Goal: Browse casually: Explore the website without a specific task or goal

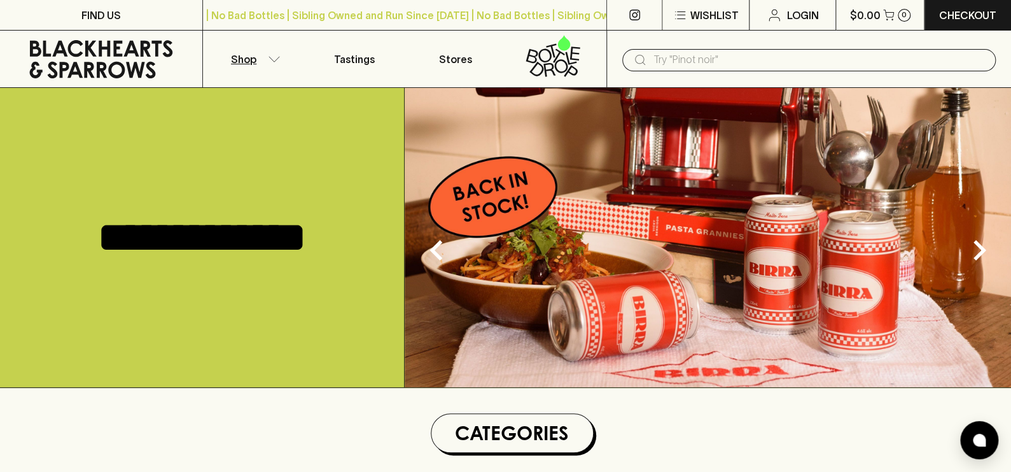
click at [257, 57] on button "Shop" at bounding box center [253, 59] width 101 height 57
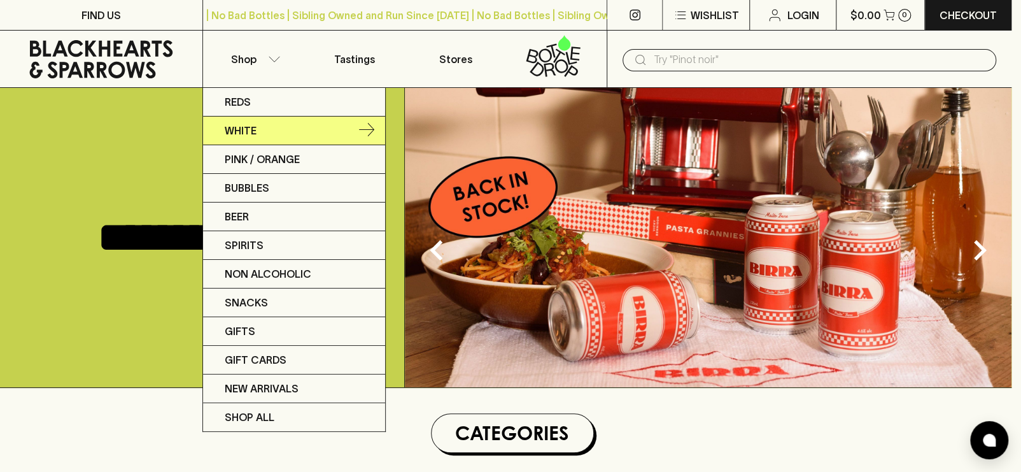
click at [367, 125] on icon at bounding box center [366, 130] width 15 height 15
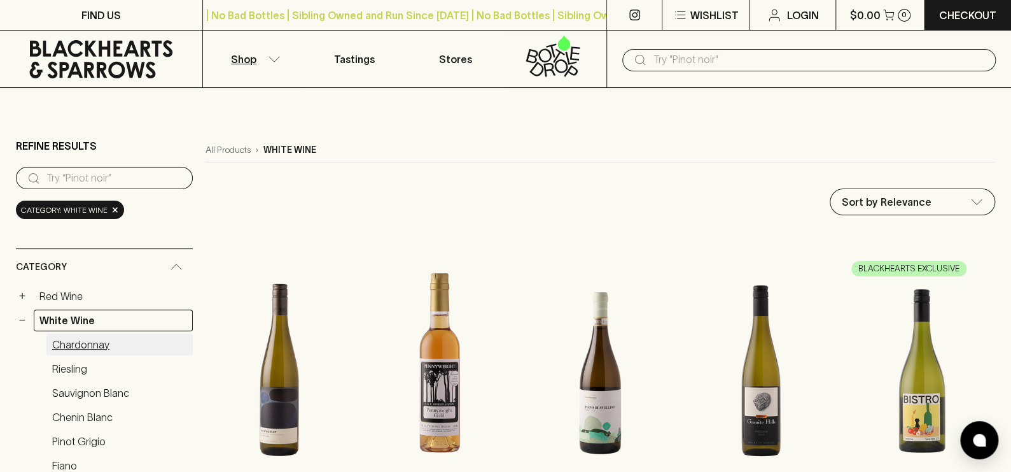
click at [85, 340] on link "Chardonnay" at bounding box center [119, 345] width 146 height 22
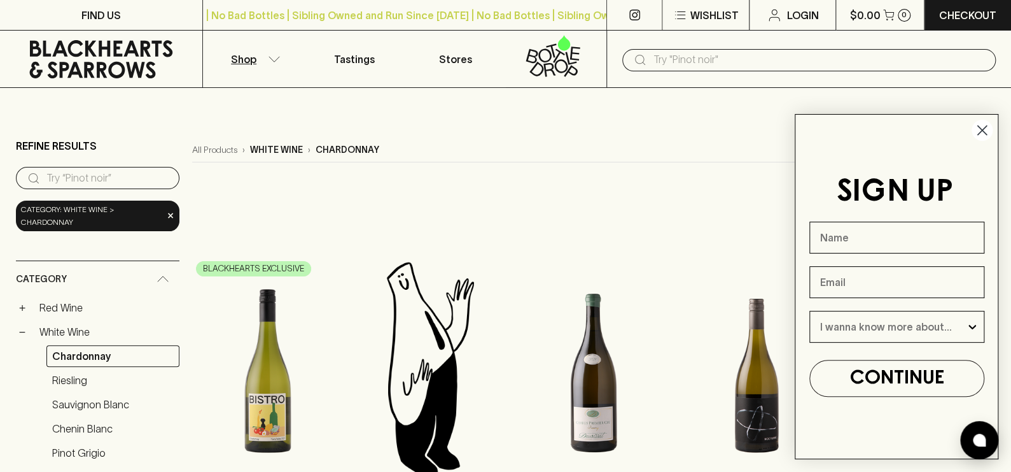
click at [987, 129] on circle "Close dialog" at bounding box center [982, 130] width 21 height 21
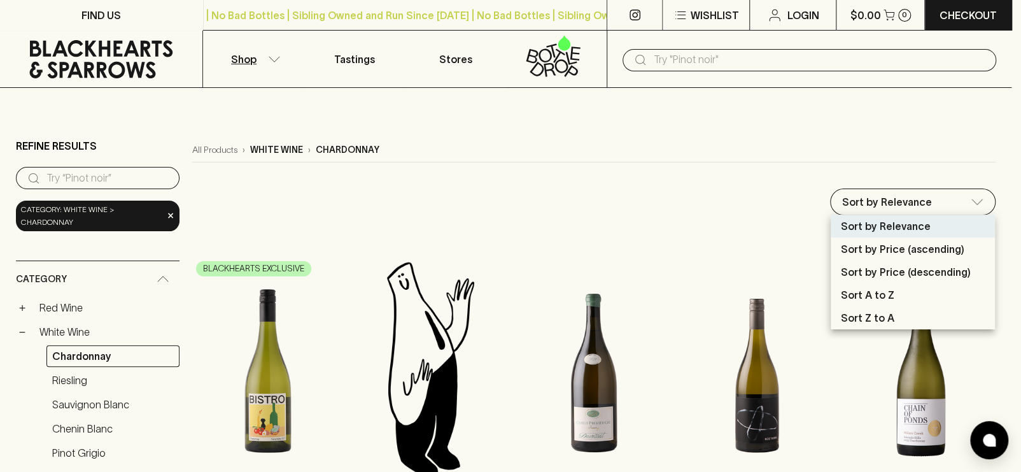
click at [883, 246] on p "Sort by Price (ascending)" at bounding box center [902, 248] width 123 height 15
type input "price:asc"
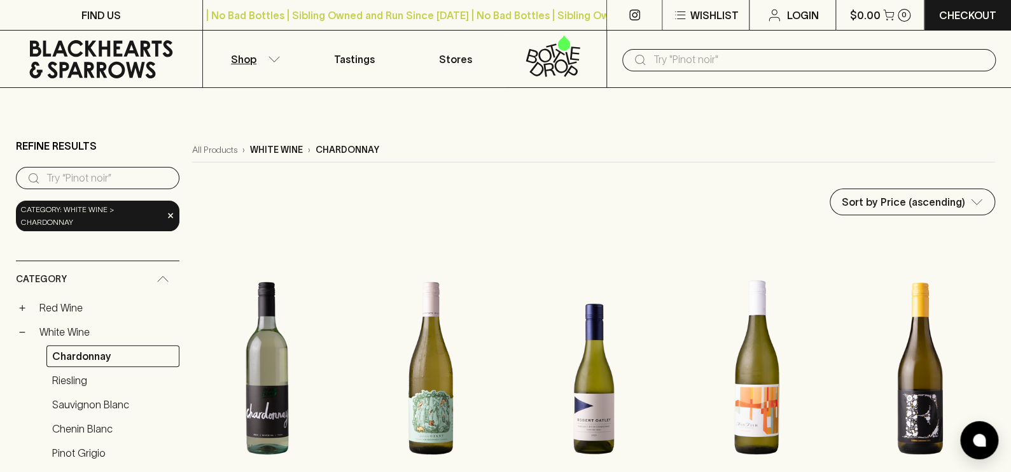
click at [985, 254] on div at bounding box center [920, 243] width 150 height 25
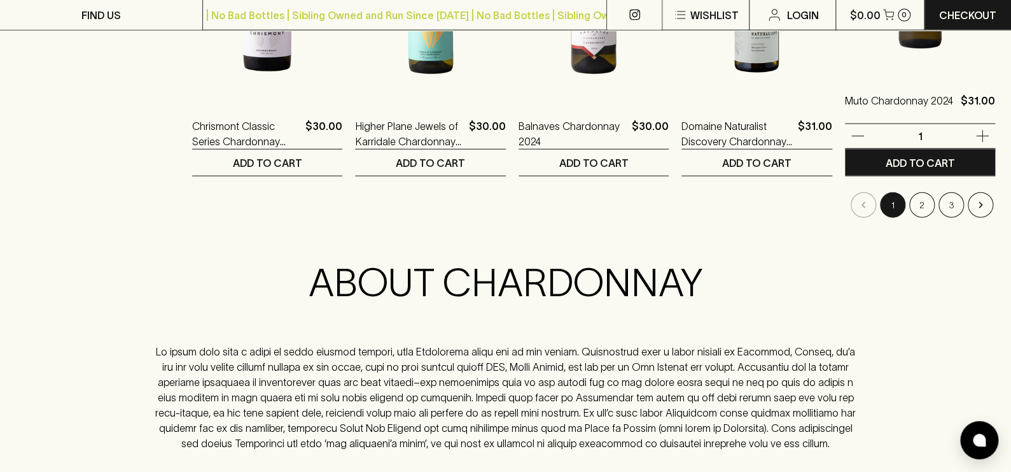
scroll to position [1400, 0]
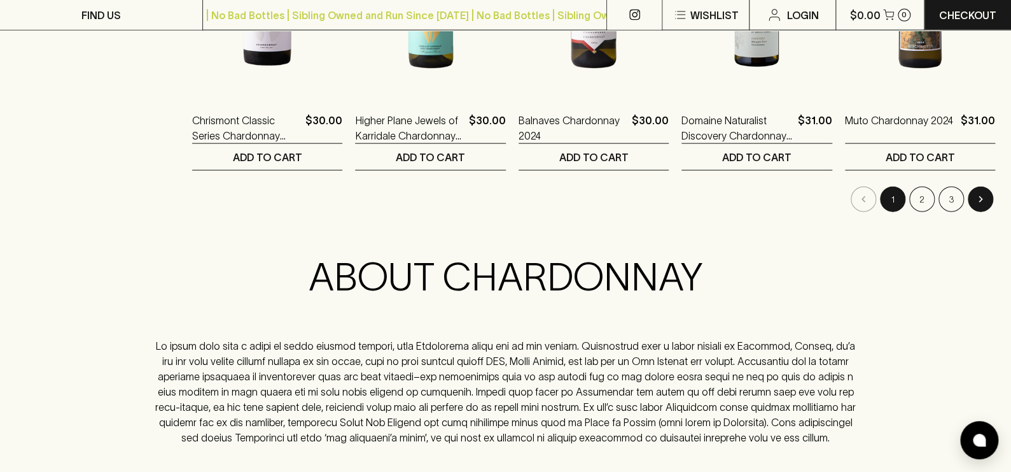
click at [973, 193] on button "Go to next page" at bounding box center [980, 198] width 25 height 25
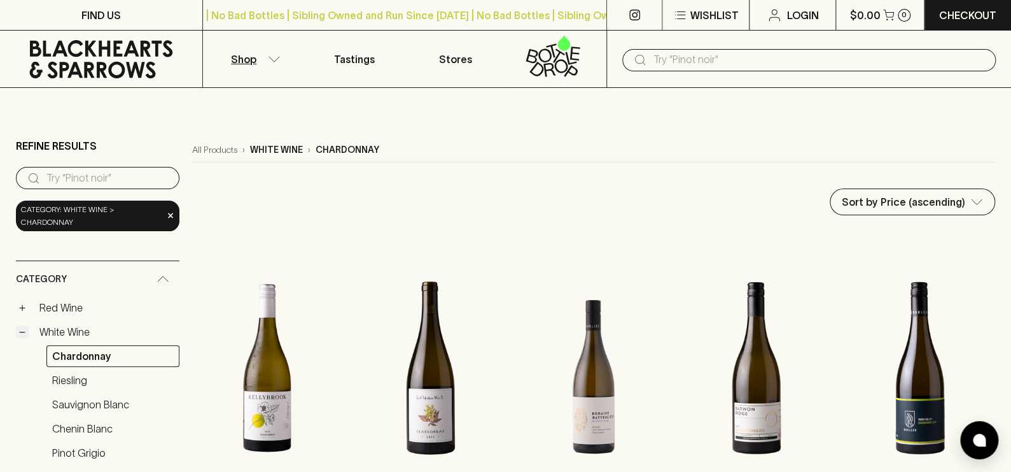
click at [25, 333] on button "−" at bounding box center [22, 331] width 13 height 13
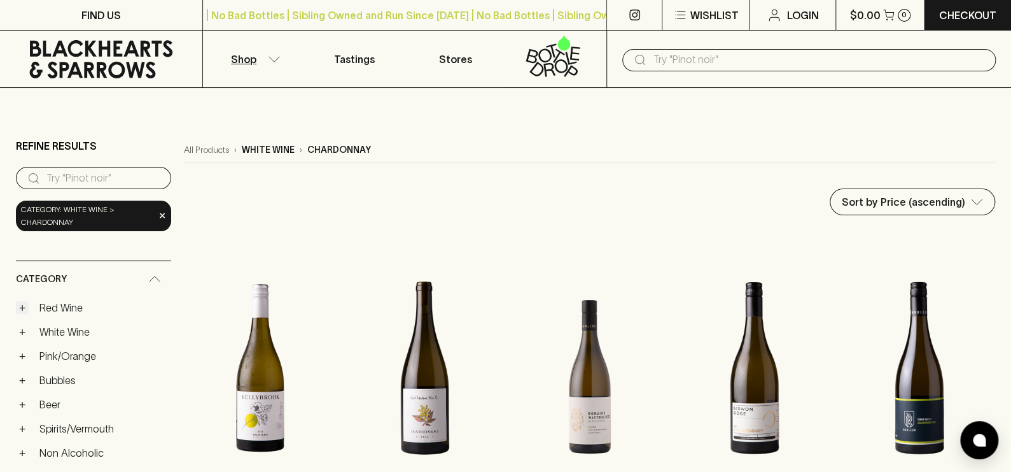
click at [26, 305] on button "+" at bounding box center [22, 307] width 13 height 13
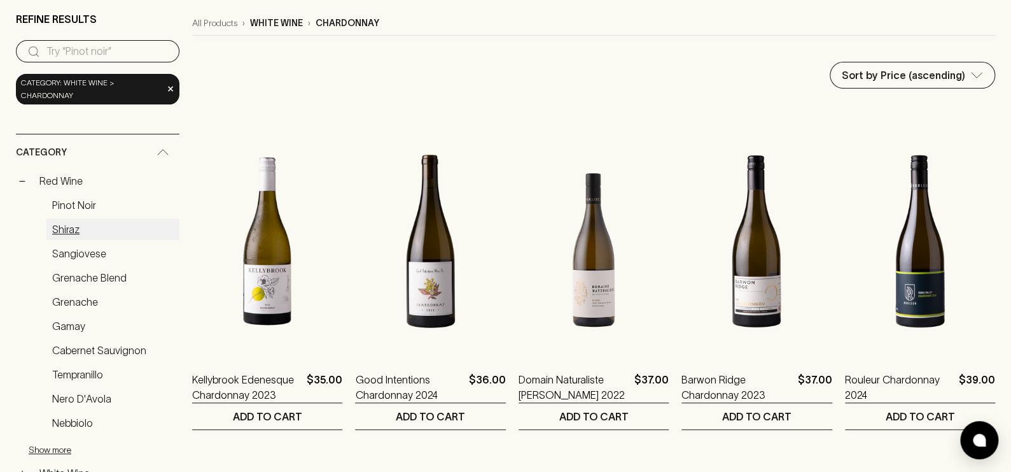
scroll to position [127, 0]
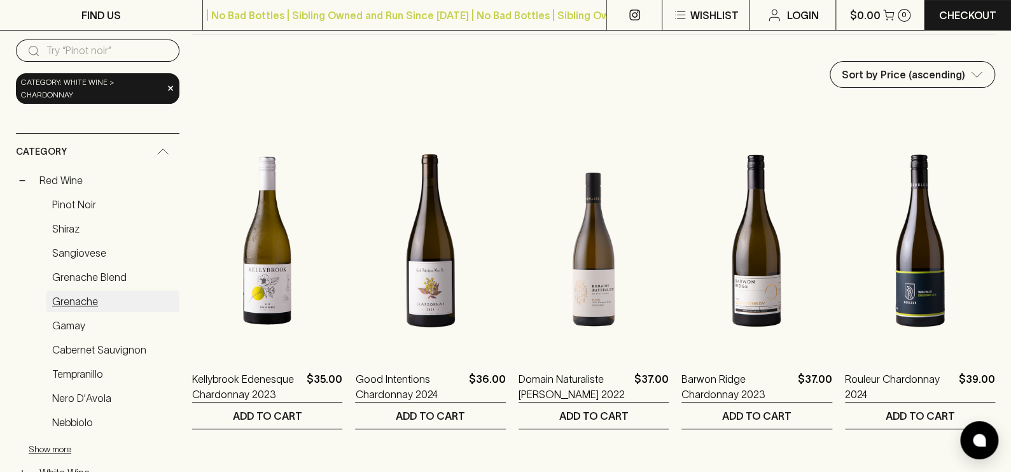
click at [81, 301] on link "Grenache" at bounding box center [112, 301] width 133 height 22
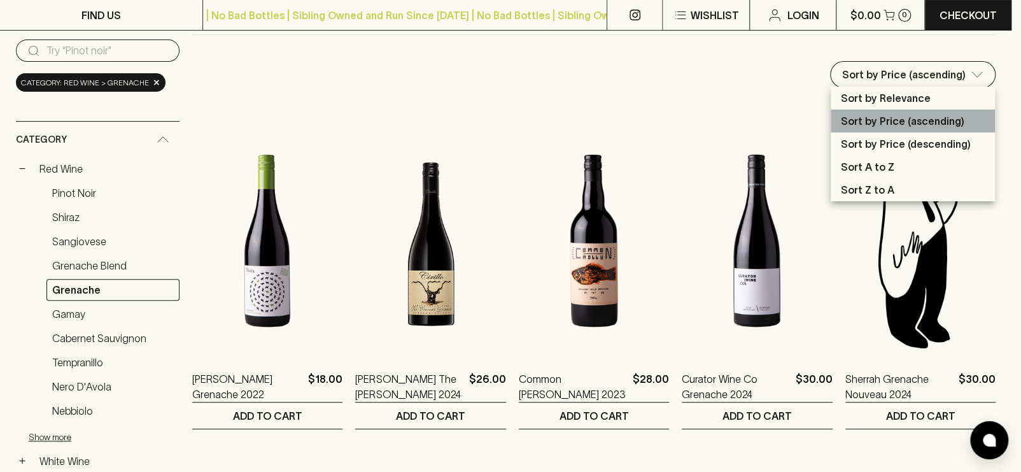
click at [859, 122] on p "Sort by Price (ascending)" at bounding box center [902, 120] width 123 height 15
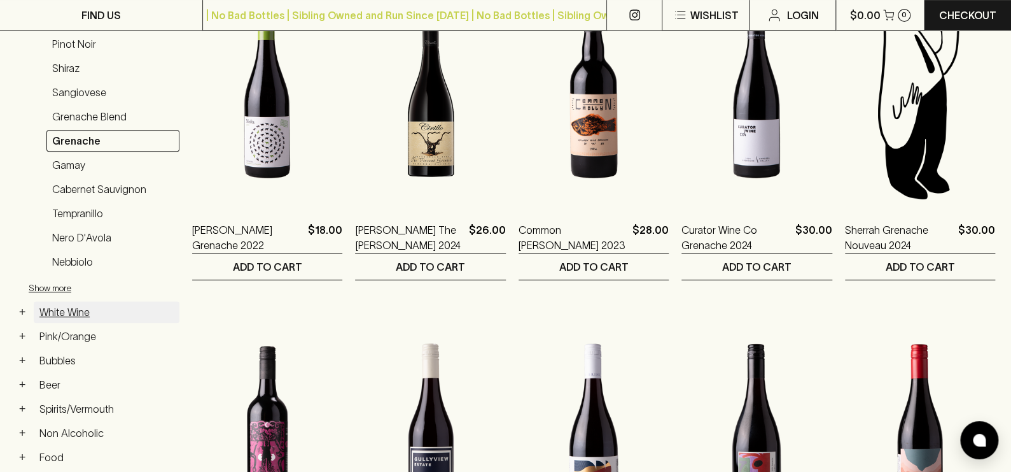
scroll to position [127, 0]
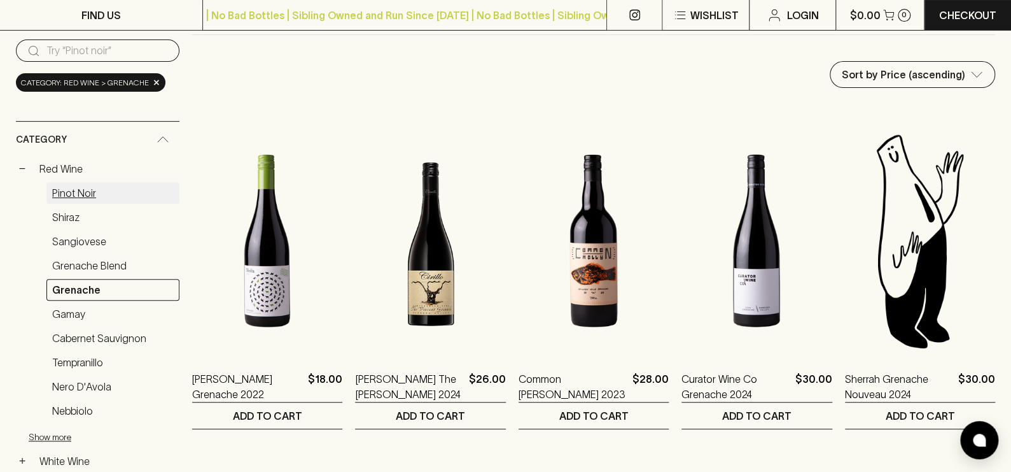
click at [75, 193] on link "Pinot Noir" at bounding box center [112, 193] width 133 height 22
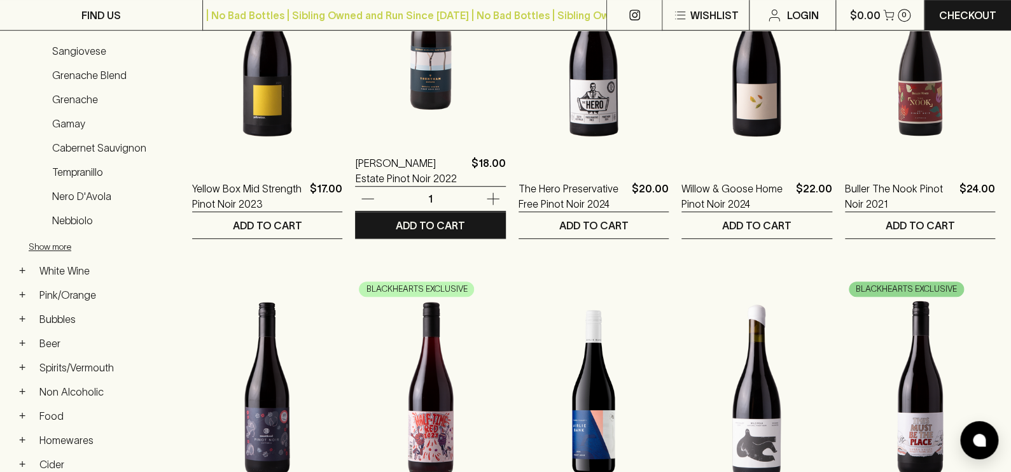
scroll to position [318, 0]
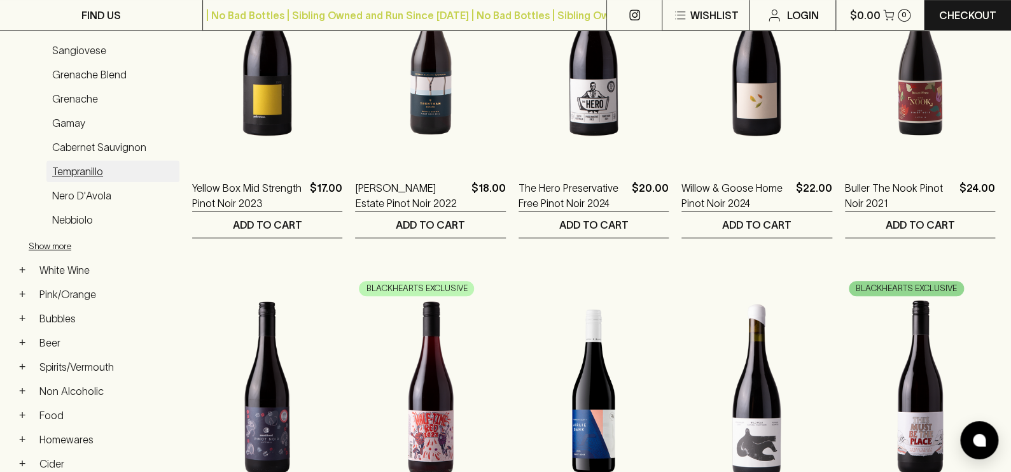
click at [77, 167] on link "Tempranillo" at bounding box center [112, 171] width 133 height 22
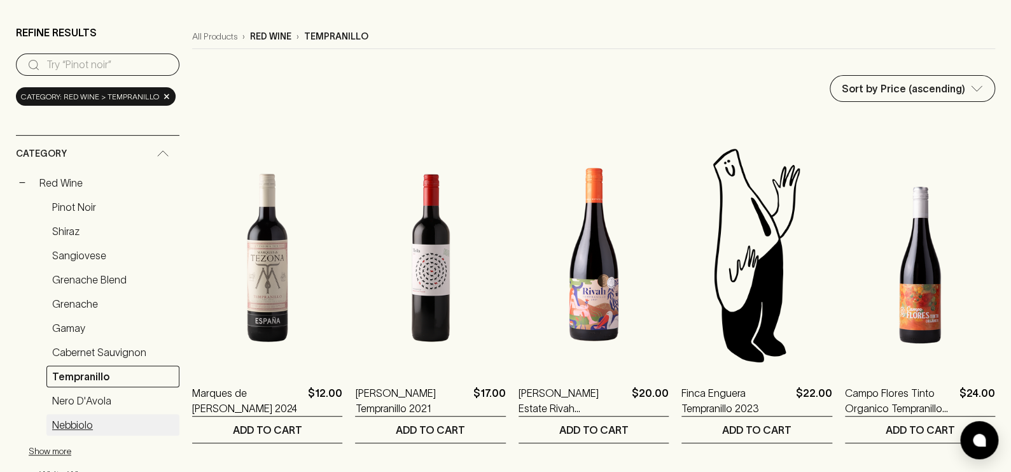
scroll to position [64, 0]
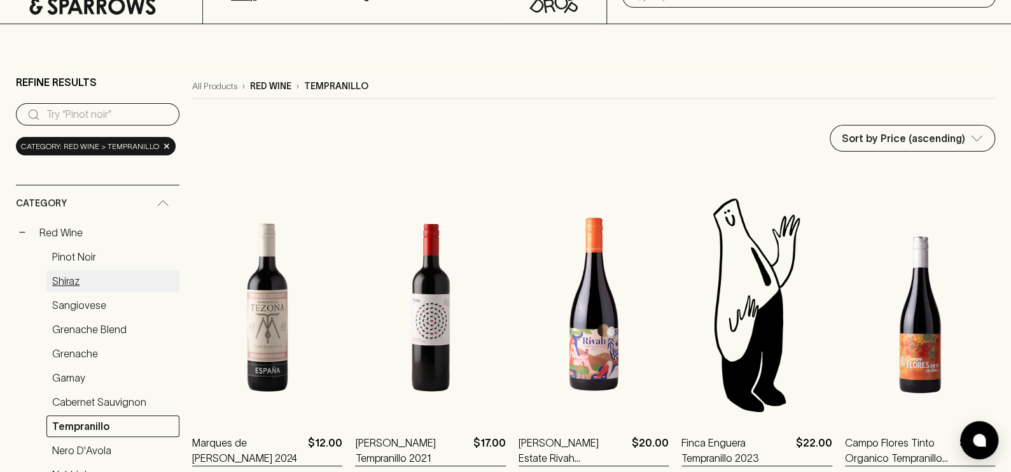
click at [67, 273] on link "Shiraz" at bounding box center [112, 281] width 133 height 22
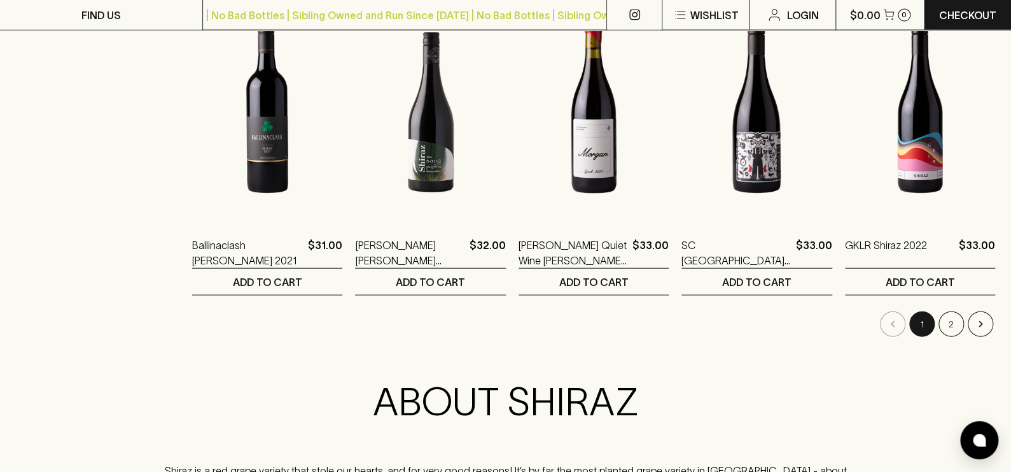
scroll to position [1273, 0]
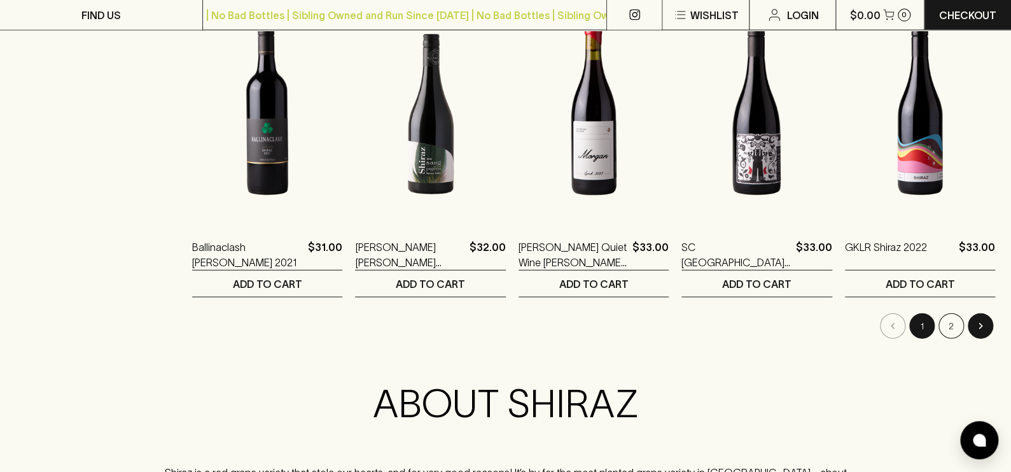
click at [974, 321] on icon "Go to next page" at bounding box center [980, 326] width 13 height 13
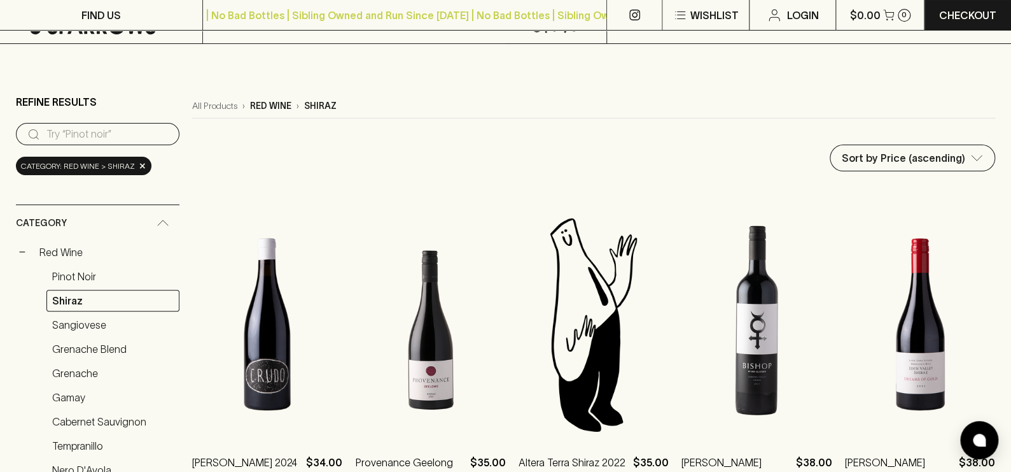
scroll to position [127, 0]
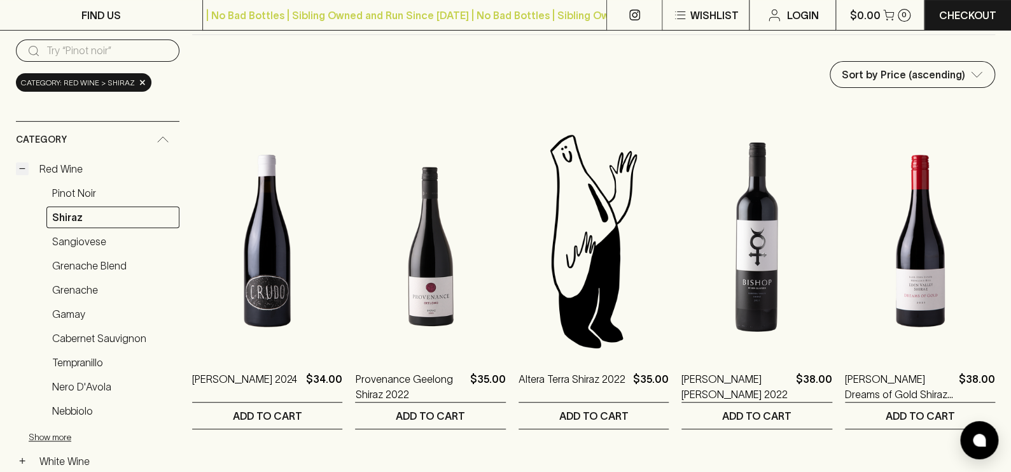
click at [22, 164] on button "−" at bounding box center [22, 168] width 13 height 13
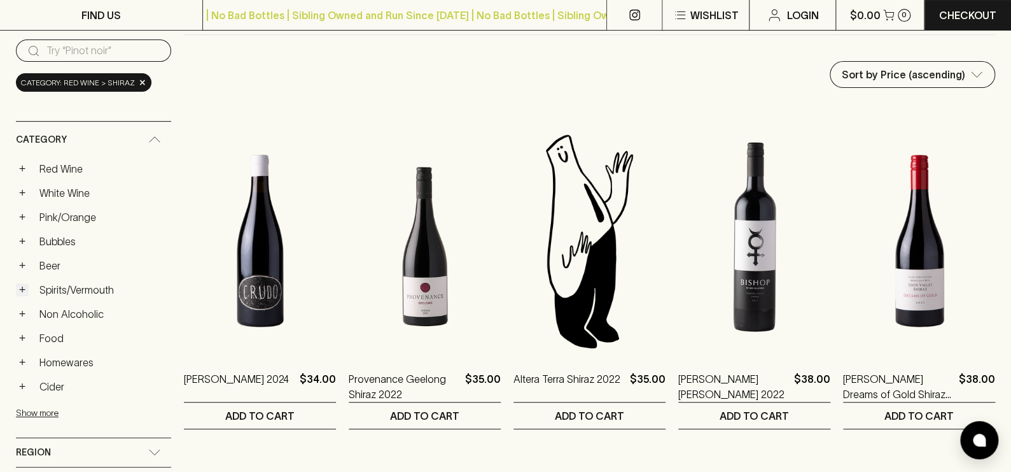
click at [24, 284] on button "+" at bounding box center [22, 289] width 13 height 13
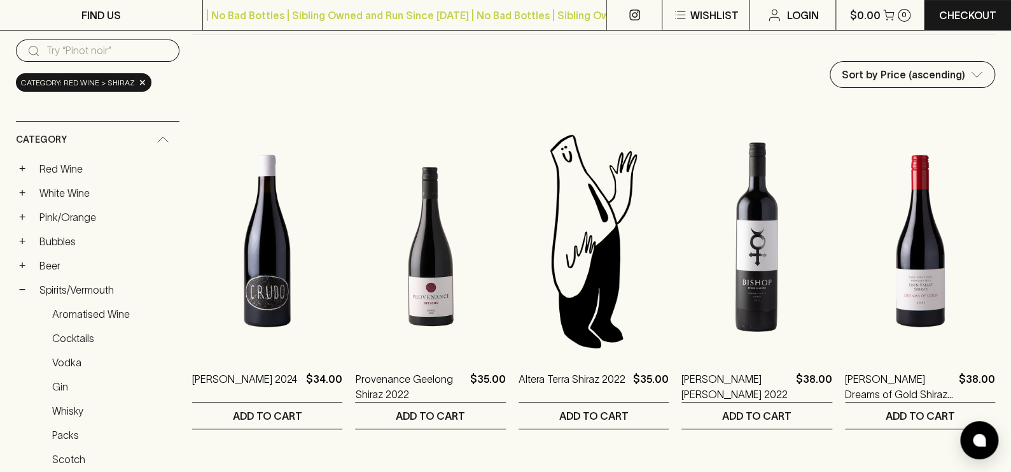
scroll to position [254, 0]
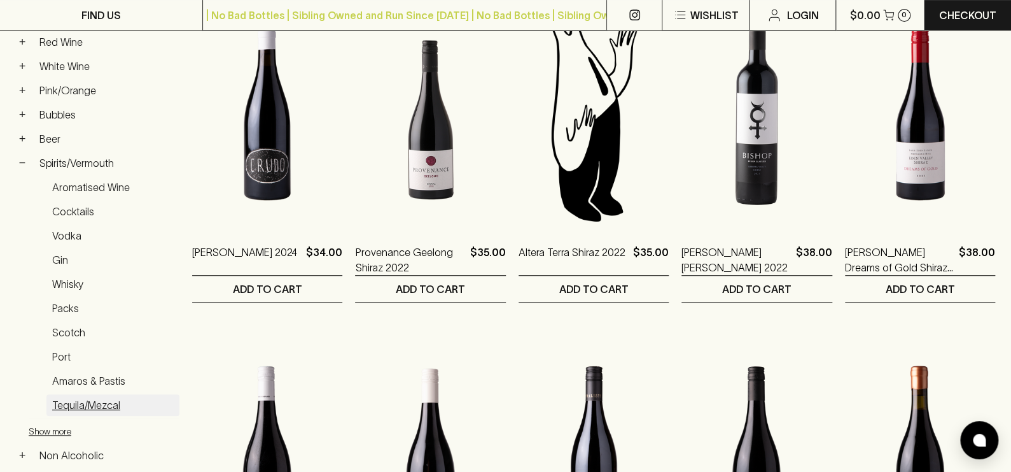
click at [66, 394] on link "Tequila/Mezcal" at bounding box center [112, 405] width 133 height 22
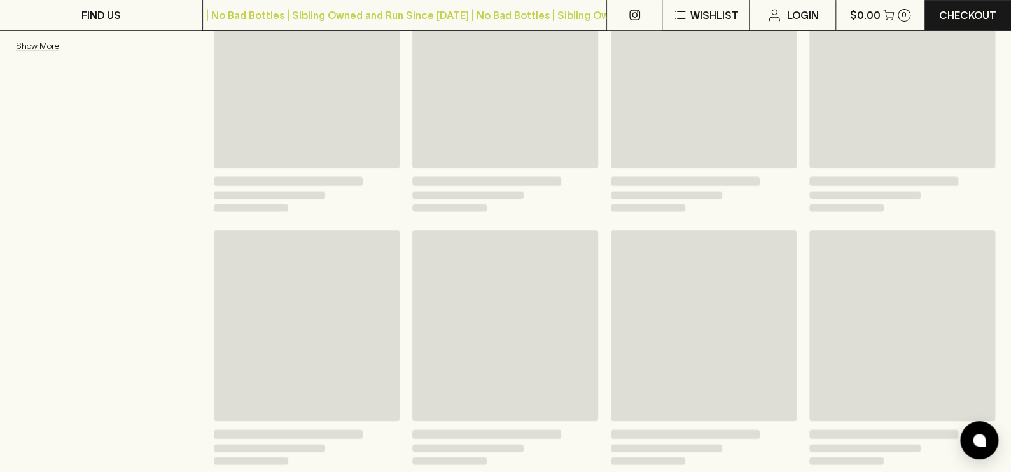
scroll to position [267, 0]
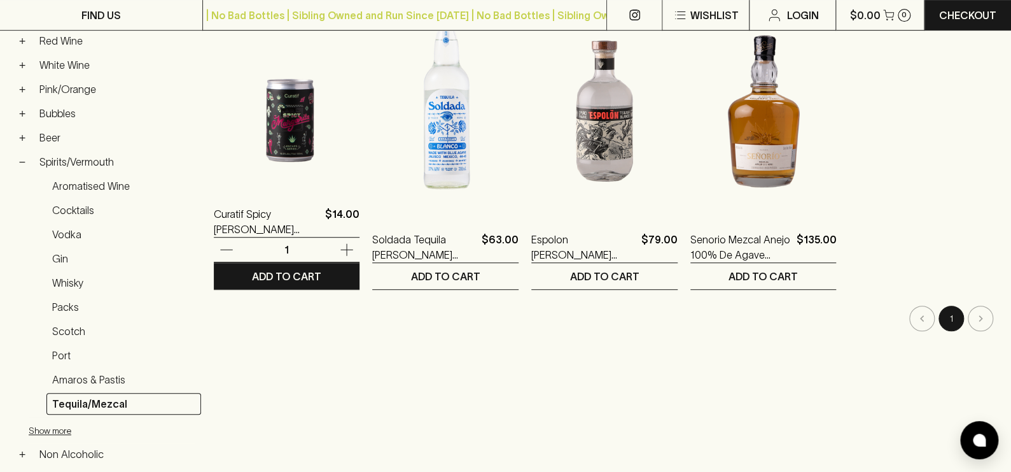
click at [278, 143] on img at bounding box center [287, 75] width 146 height 223
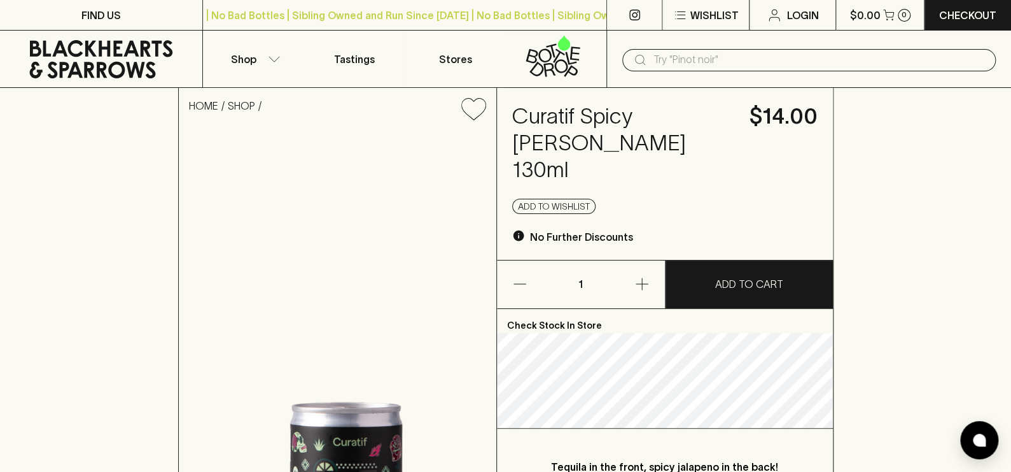
click at [884, 370] on div "HOME SHOP Curatif Spicy [PERSON_NAME] 130ml $14.00 Add to wishlist No Further D…" at bounding box center [505, 373] width 1011 height 571
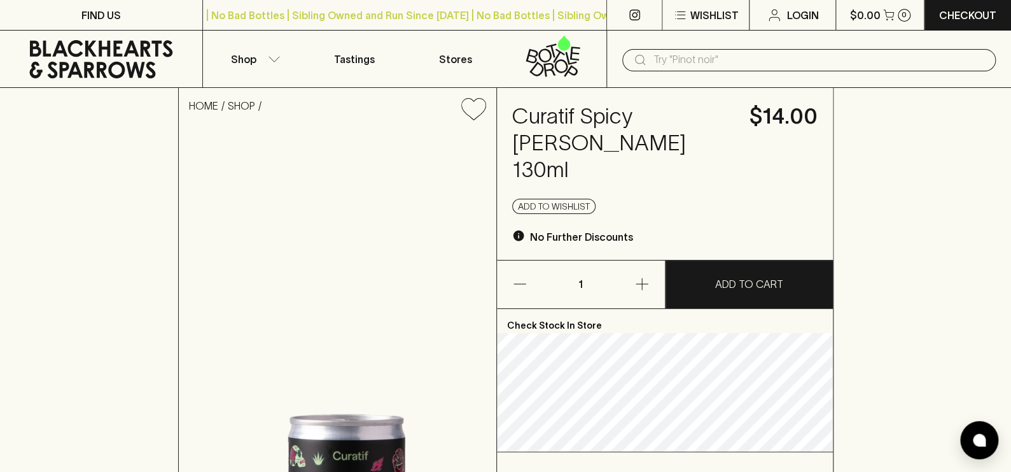
click at [860, 370] on div "HOME SHOP Curatif Spicy [PERSON_NAME] 130ml $14.00 Add to wishlist No Further D…" at bounding box center [505, 385] width 1011 height 594
click at [251, 59] on p "Shop" at bounding box center [243, 59] width 25 height 15
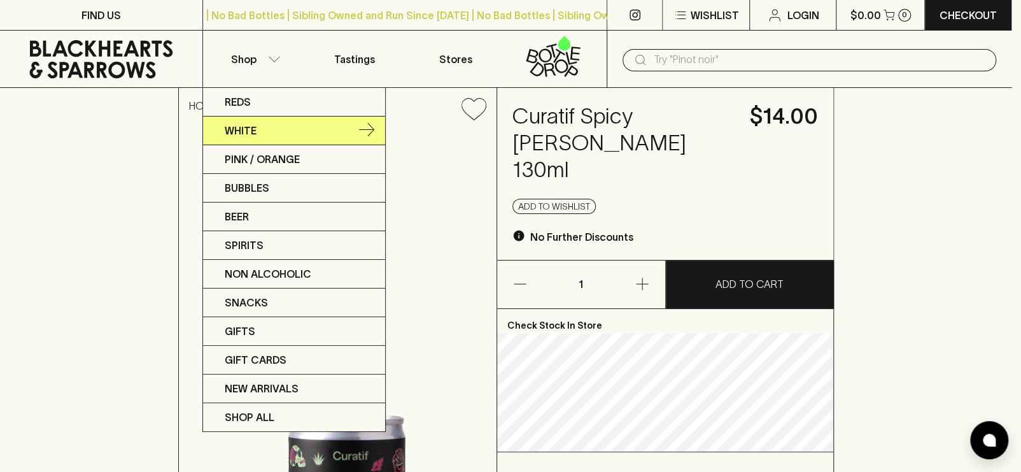
click at [247, 133] on p "White" at bounding box center [241, 130] width 32 height 15
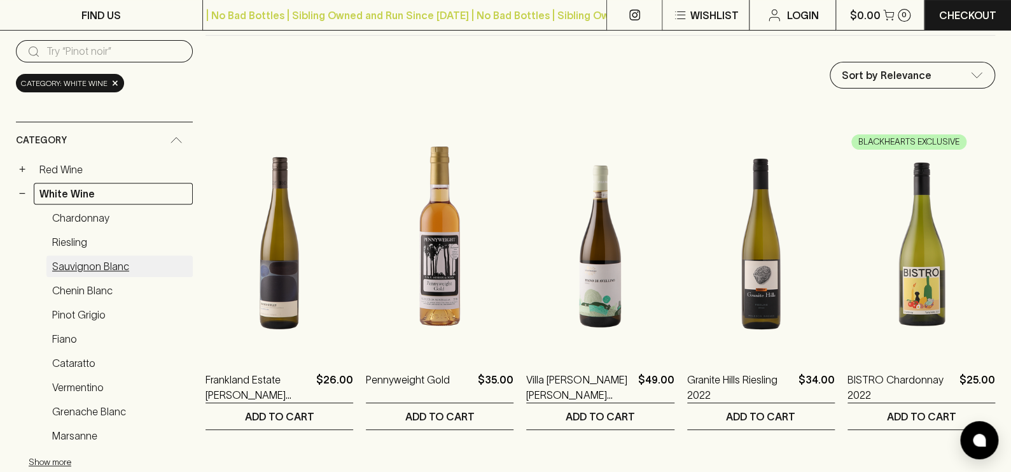
scroll to position [127, 0]
click at [74, 212] on link "Chardonnay" at bounding box center [119, 217] width 146 height 22
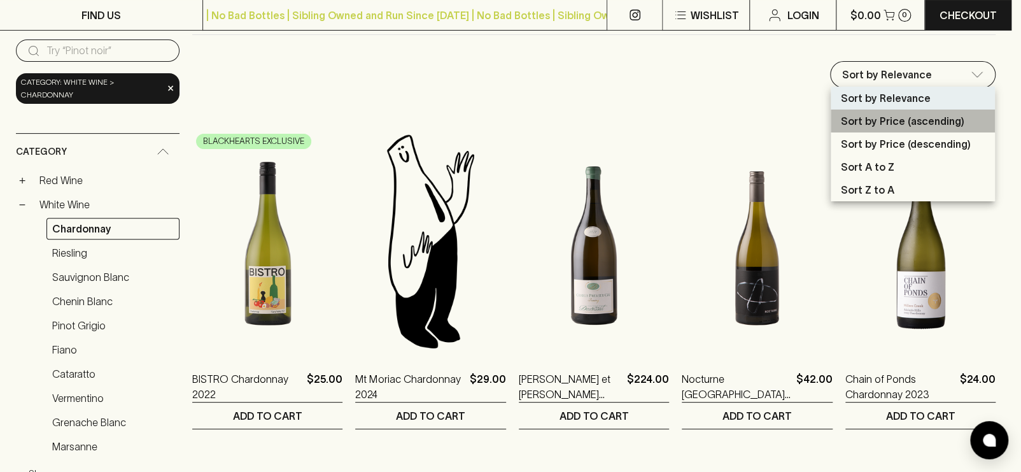
click at [863, 123] on p "Sort by Price (ascending)" at bounding box center [902, 120] width 123 height 15
type input "price:asc"
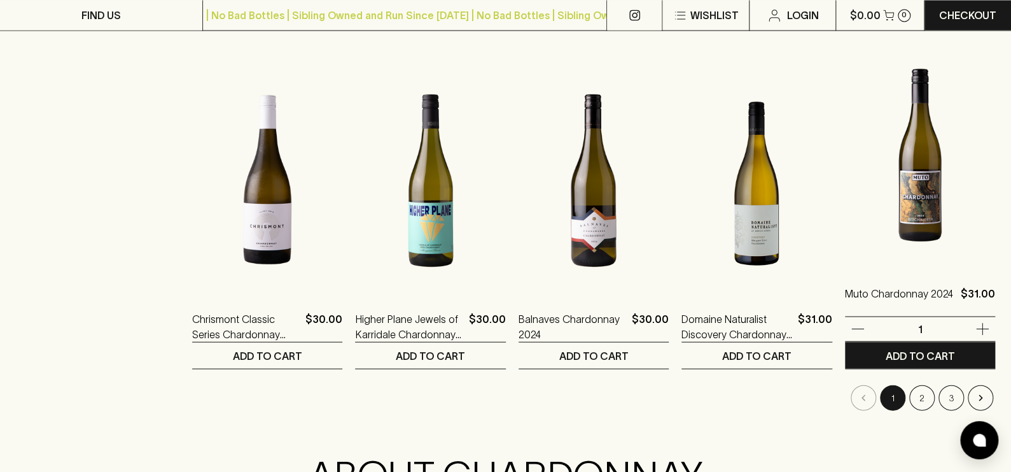
scroll to position [1337, 0]
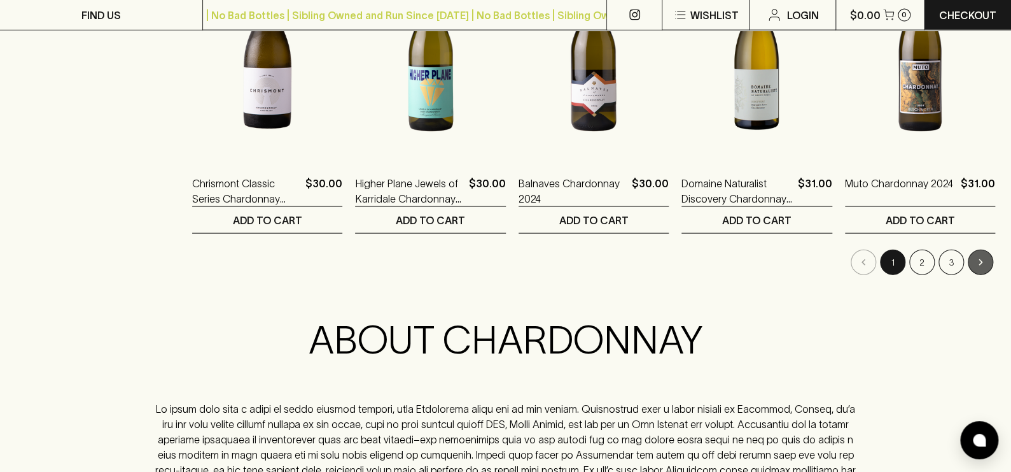
click at [983, 265] on icon "Go to next page" at bounding box center [980, 262] width 13 height 13
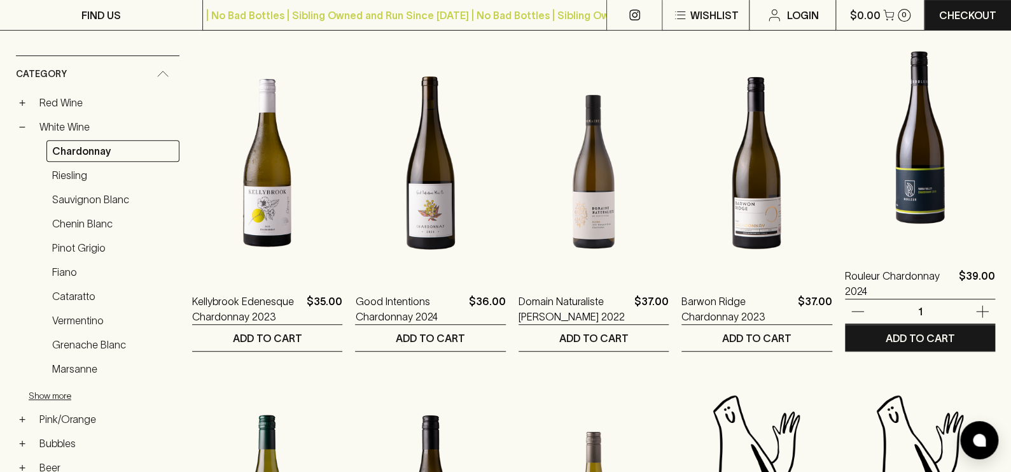
scroll to position [64, 0]
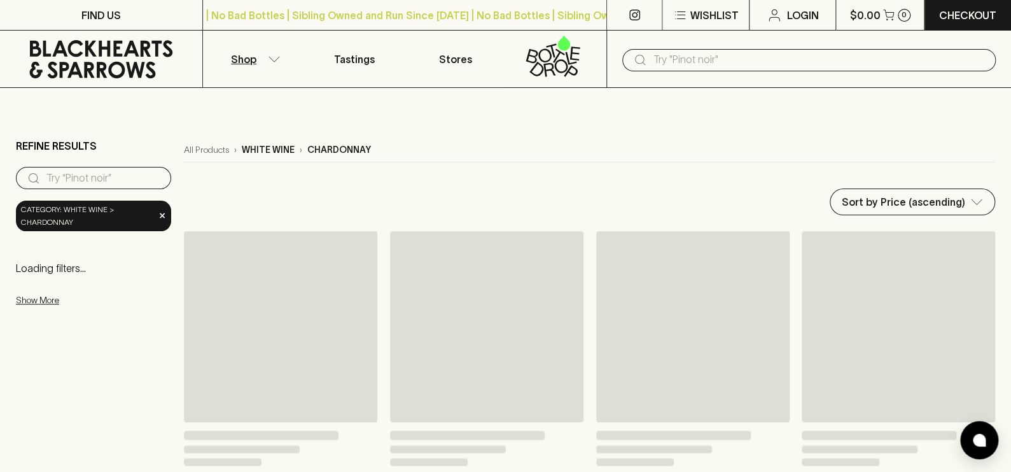
scroll to position [127, 0]
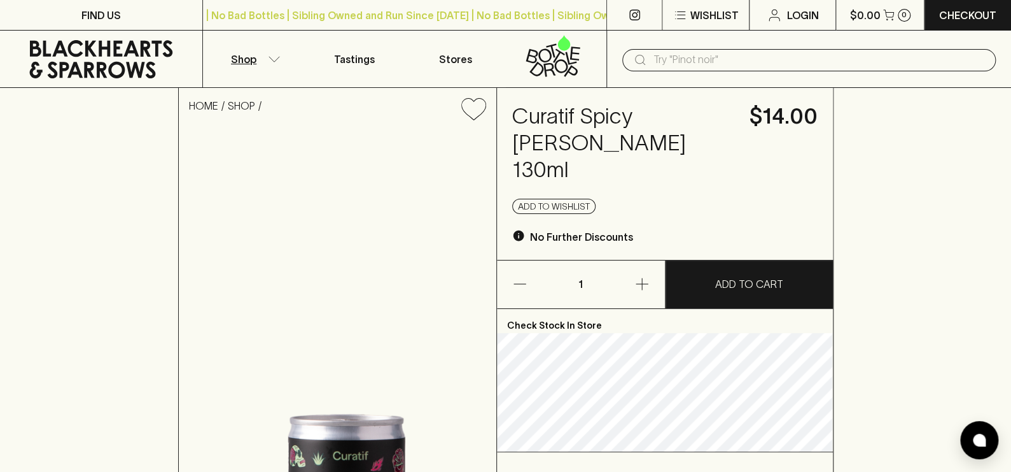
click at [265, 59] on button "Shop" at bounding box center [253, 59] width 101 height 57
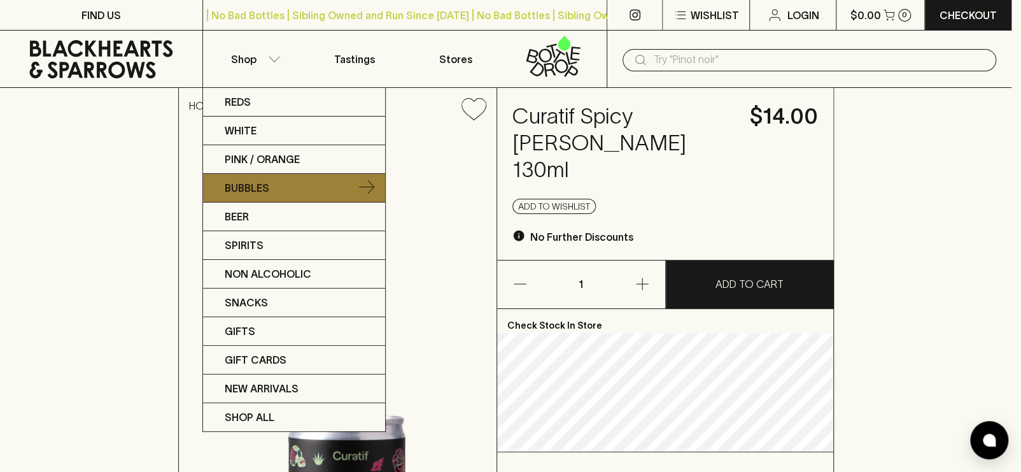
click at [253, 186] on p "Bubbles" at bounding box center [247, 187] width 45 height 15
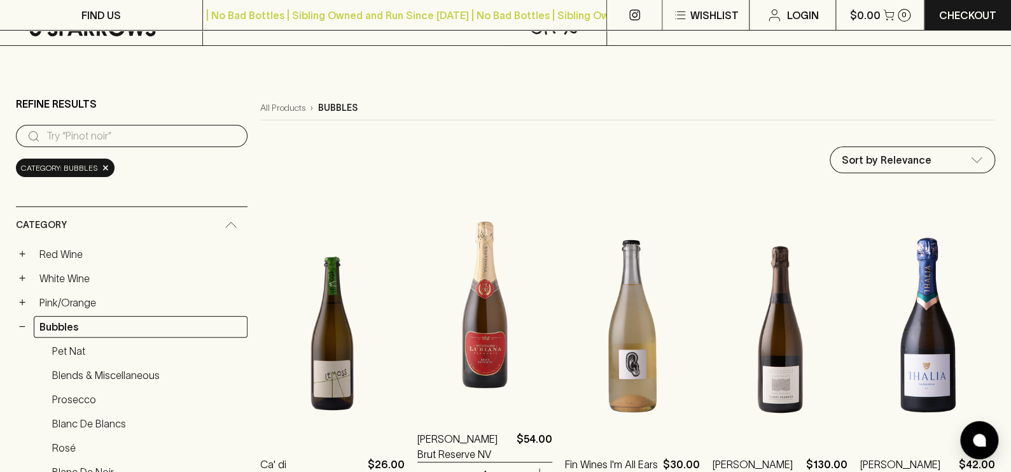
scroll to position [127, 0]
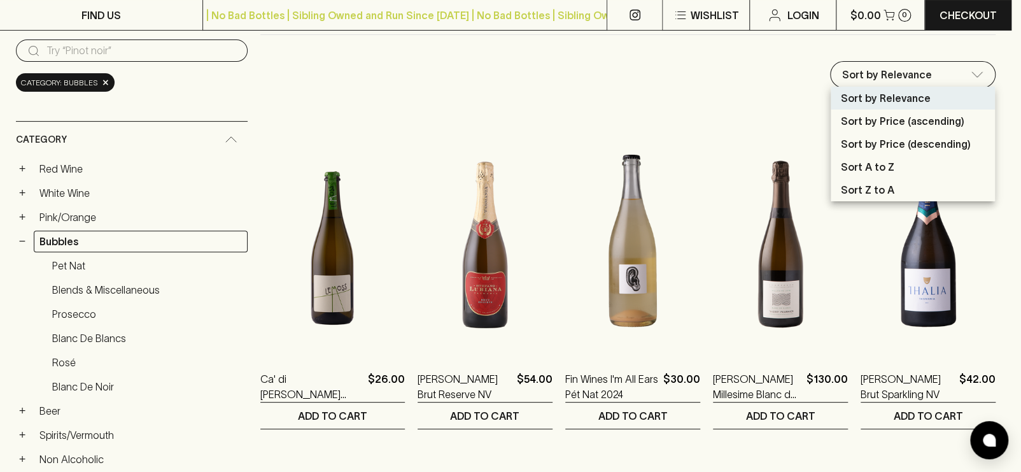
click at [895, 122] on p "Sort by Price (ascending)" at bounding box center [902, 120] width 123 height 15
type input "price:asc"
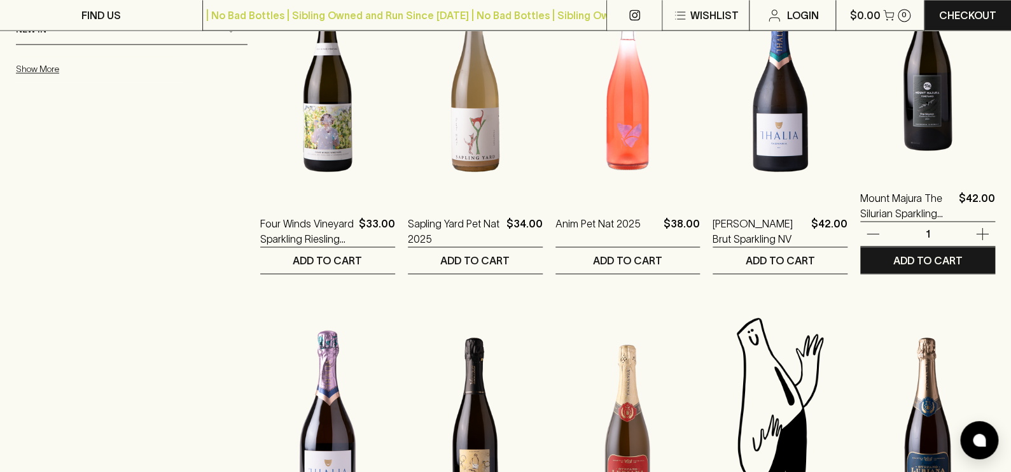
scroll to position [1145, 0]
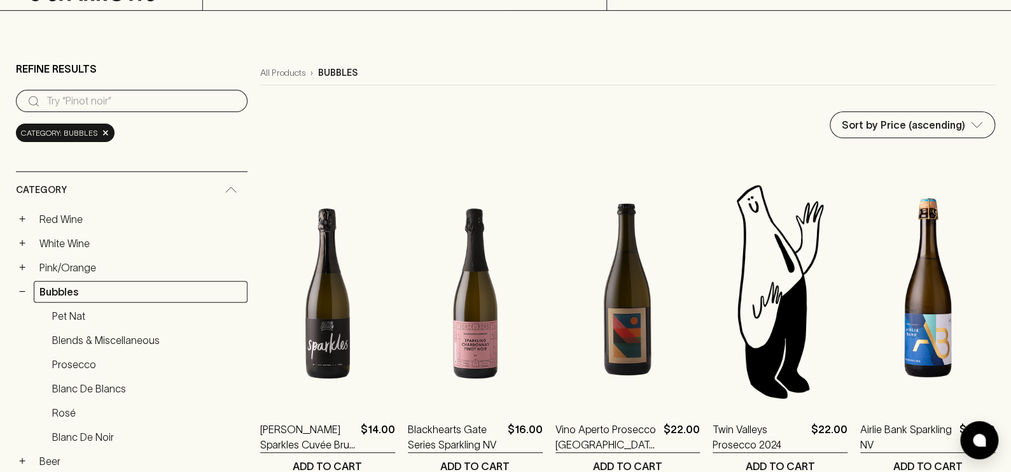
scroll to position [0, 0]
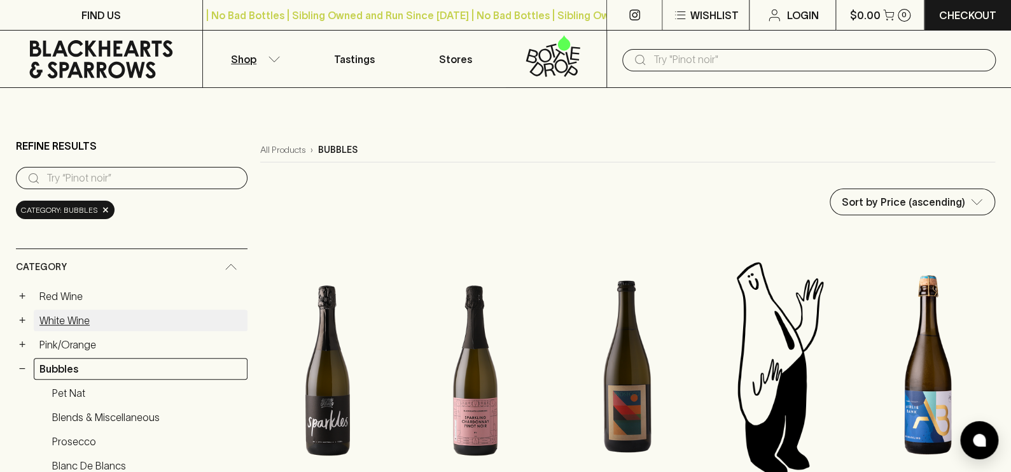
click at [66, 318] on link "White Wine" at bounding box center [141, 320] width 214 height 22
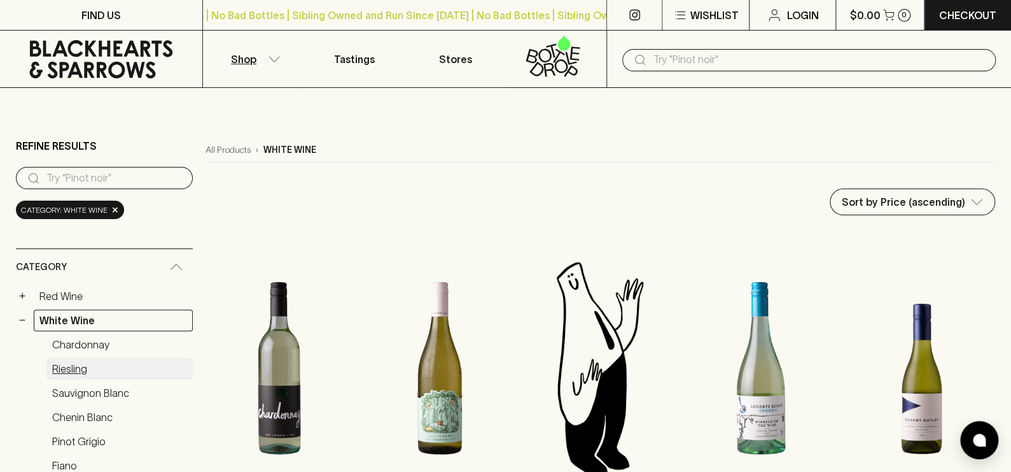
click at [80, 362] on link "Riesling" at bounding box center [119, 369] width 146 height 22
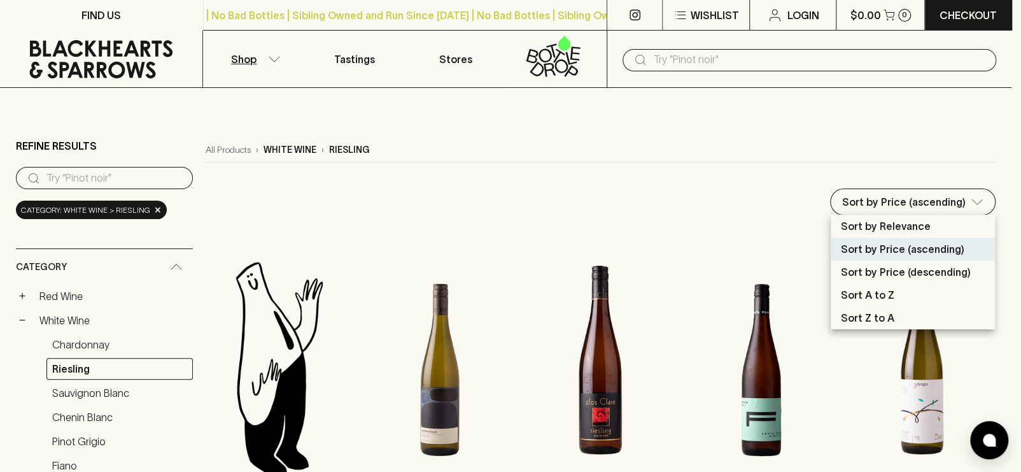
click at [903, 248] on p "Sort by Price (ascending)" at bounding box center [902, 248] width 123 height 15
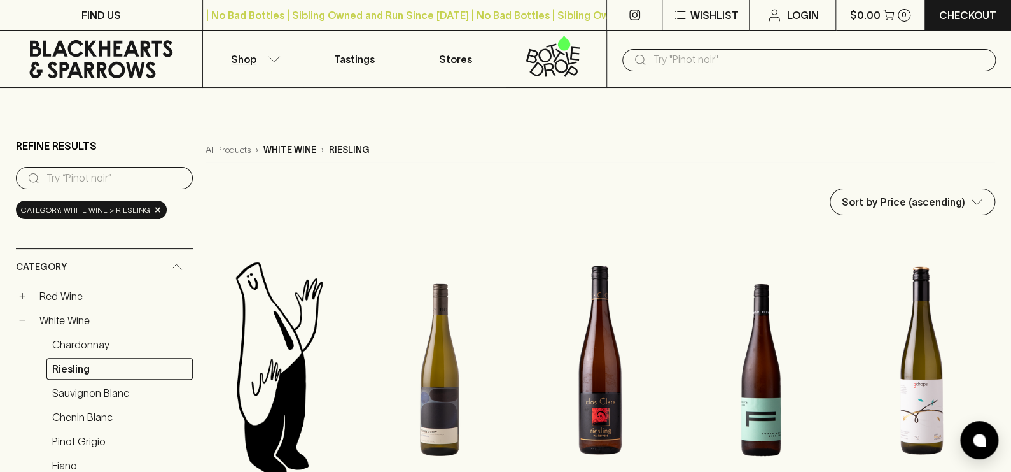
click at [25, 321] on button "−" at bounding box center [22, 320] width 13 height 13
click at [20, 389] on button "+" at bounding box center [22, 392] width 13 height 13
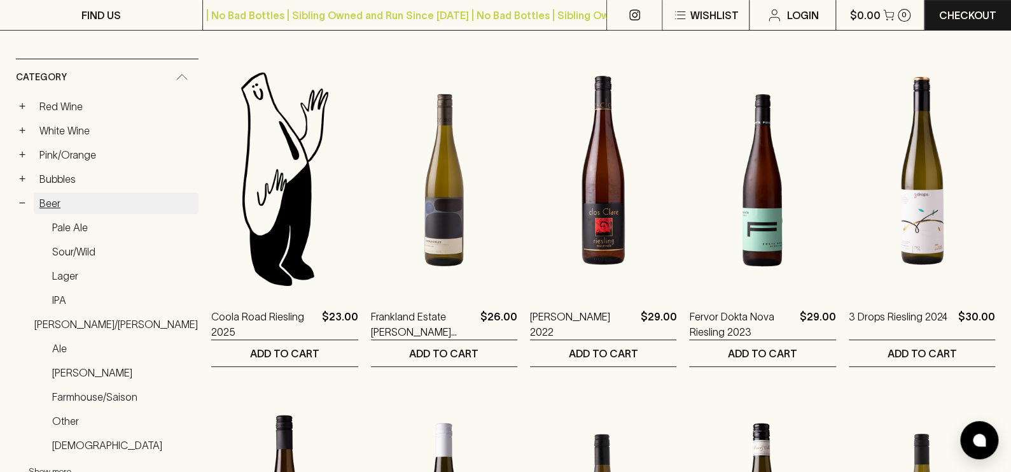
scroll to position [190, 0]
click at [71, 267] on link "Lager" at bounding box center [122, 275] width 152 height 22
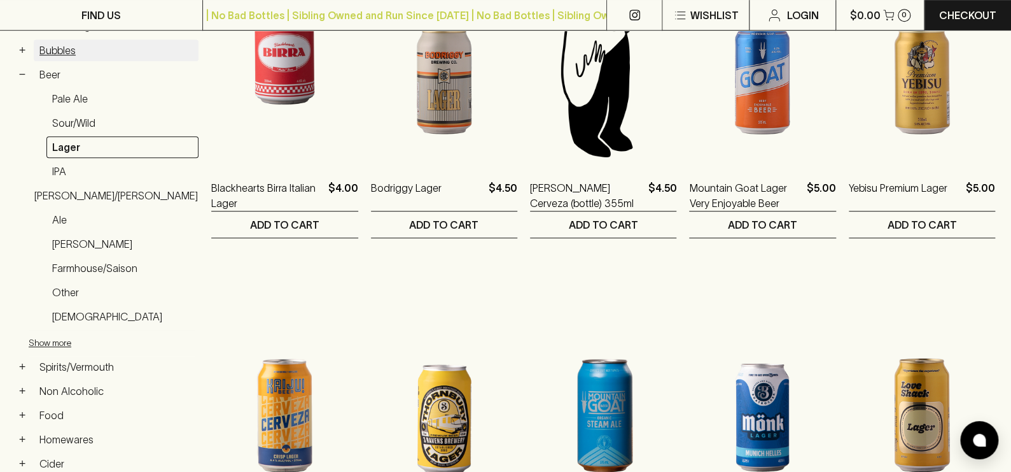
scroll to position [446, 0]
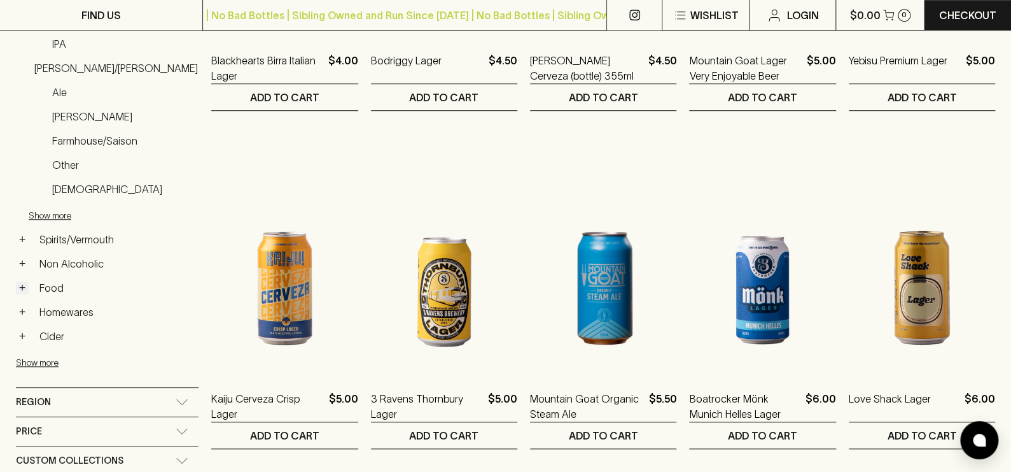
click at [25, 281] on button "+" at bounding box center [22, 287] width 13 height 13
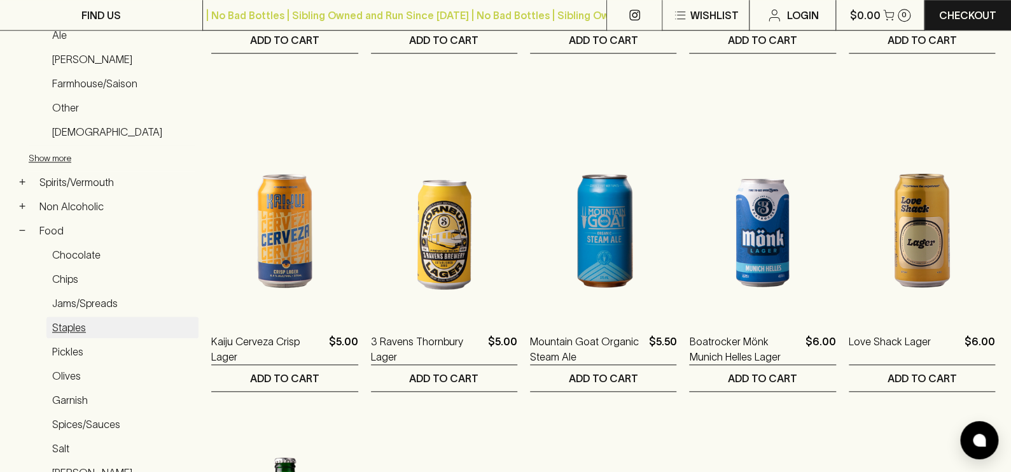
scroll to position [636, 0]
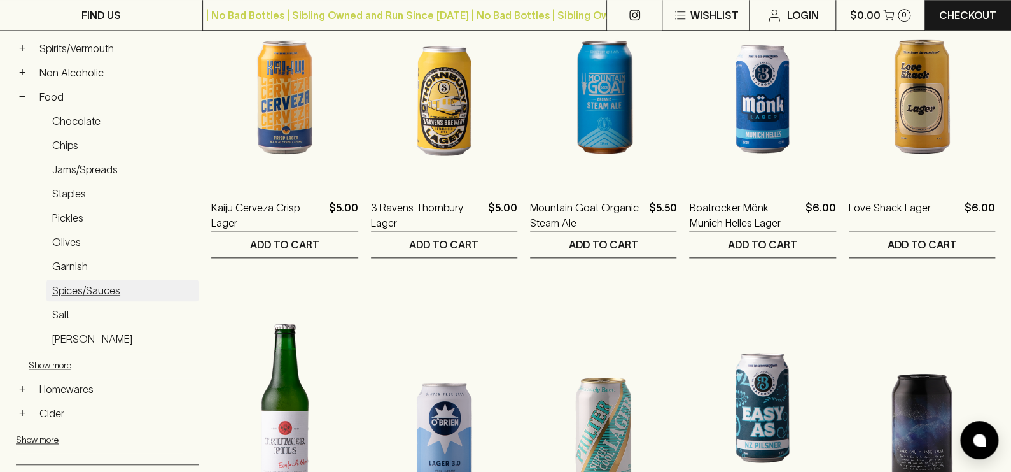
click at [77, 284] on link "Spices/Sauces" at bounding box center [122, 290] width 152 height 22
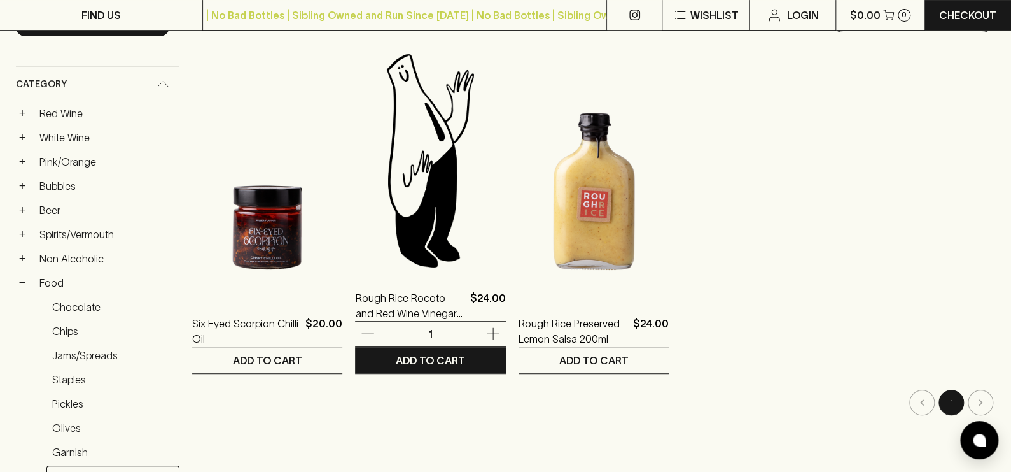
scroll to position [190, 0]
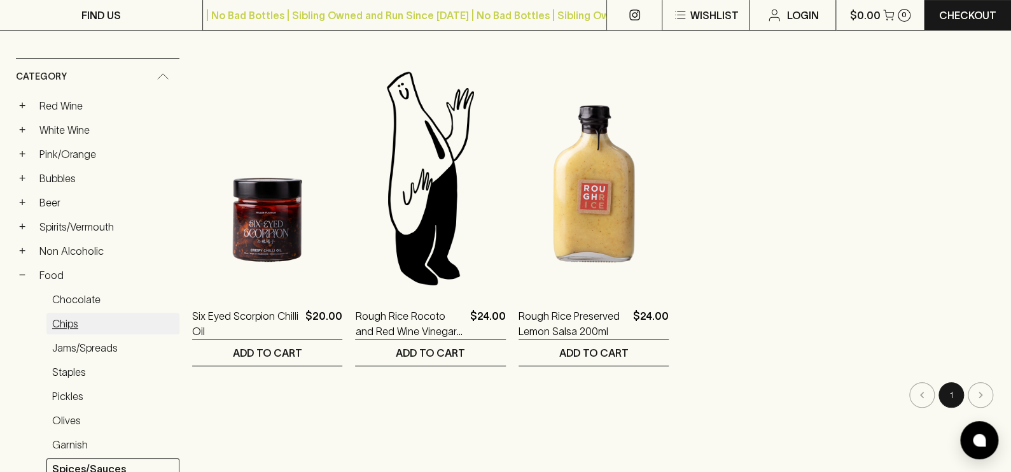
click at [63, 321] on link "Chips" at bounding box center [112, 324] width 133 height 22
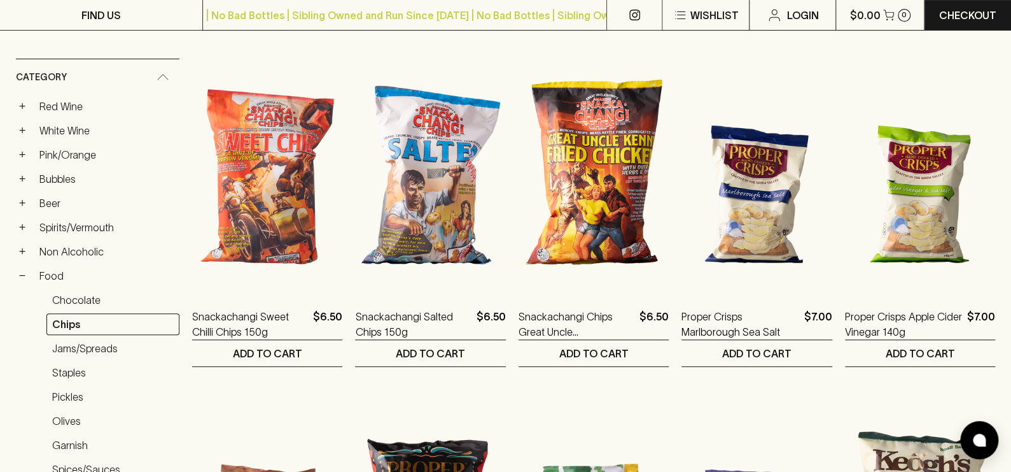
scroll to position [190, 0]
click at [18, 220] on button "+" at bounding box center [22, 226] width 13 height 13
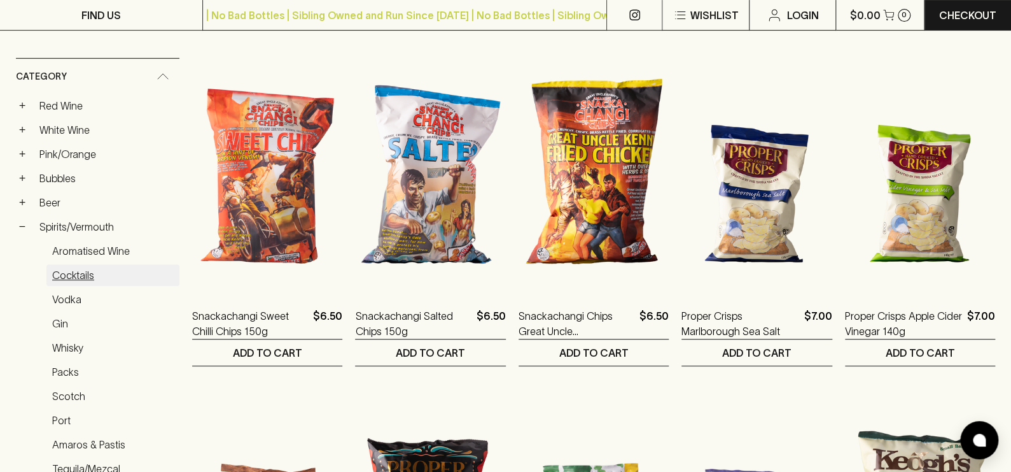
click at [74, 268] on link "Cocktails" at bounding box center [112, 275] width 133 height 22
